Goal: Task Accomplishment & Management: Complete application form

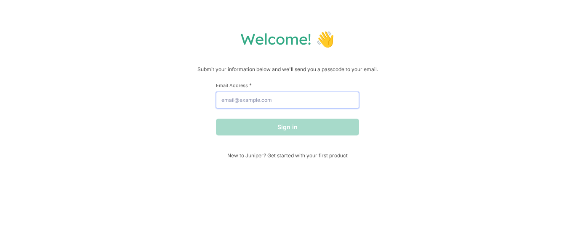
click at [302, 100] on input "Email Address *" at bounding box center [287, 100] width 143 height 17
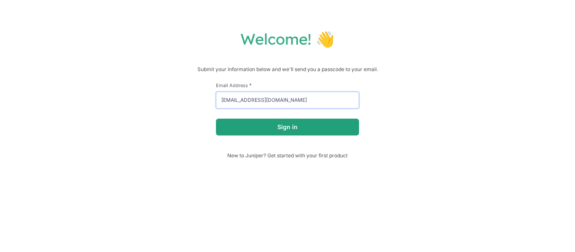
type input "[EMAIL_ADDRESS][DOMAIN_NAME]"
click at [303, 128] on button "Sign in" at bounding box center [287, 127] width 143 height 17
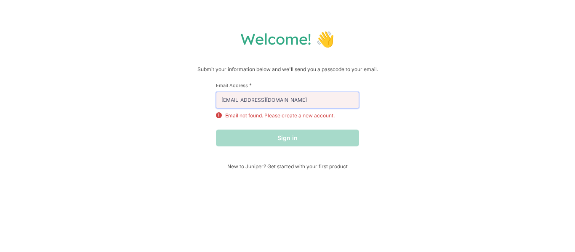
click at [319, 97] on input "[EMAIL_ADDRESS][DOMAIN_NAME]" at bounding box center [287, 100] width 143 height 17
click at [256, 166] on span "New to Juniper? Get started with your first product" at bounding box center [287, 166] width 143 height 6
